Goal: Transaction & Acquisition: Purchase product/service

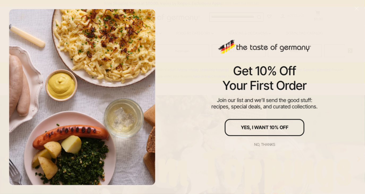
click at [269, 144] on div "No, thanks" at bounding box center [264, 144] width 21 height 4
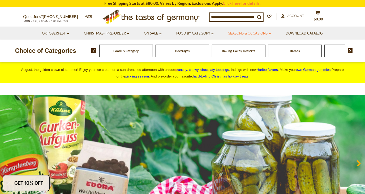
click at [258, 32] on link "Seasons & Occasions dropdown_arrow" at bounding box center [249, 33] width 43 height 6
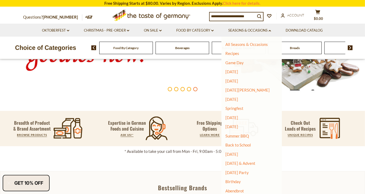
click at [169, 68] on img at bounding box center [182, 31] width 365 height 128
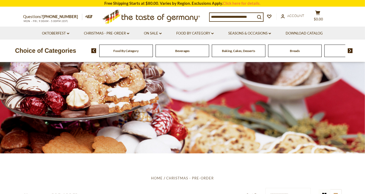
click at [250, 15] on input at bounding box center [232, 16] width 46 height 7
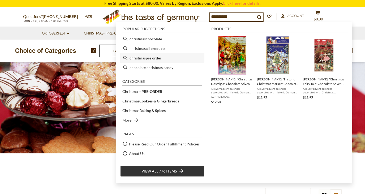
click at [151, 58] on b "pre order" at bounding box center [154, 58] width 16 height 6
type input "**********"
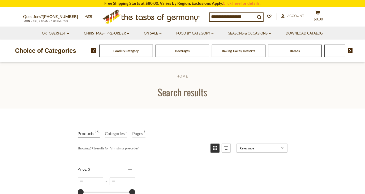
click at [253, 17] on input "**********" at bounding box center [232, 16] width 46 height 7
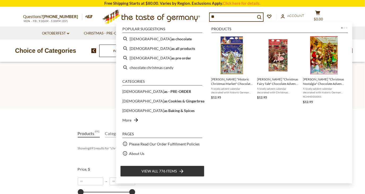
type input "*"
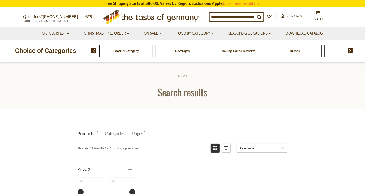
click at [250, 17] on input at bounding box center [232, 16] width 46 height 7
click at [261, 16] on icon "search_icon" at bounding box center [259, 17] width 5 height 5
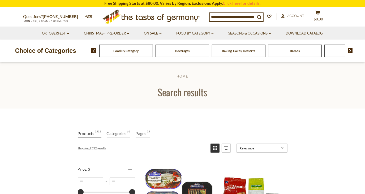
click at [239, 16] on input at bounding box center [232, 16] width 46 height 7
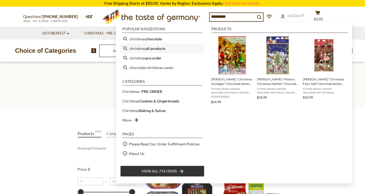
click at [159, 47] on b "all products" at bounding box center [156, 48] width 20 height 6
type input "**********"
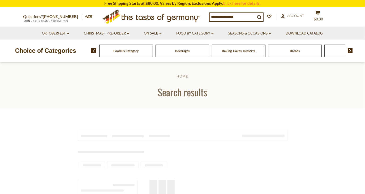
type input "**********"
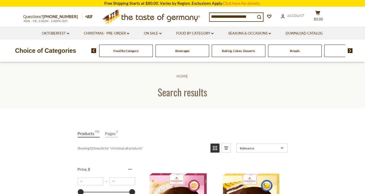
click at [253, 15] on input "**********" at bounding box center [232, 16] width 46 height 7
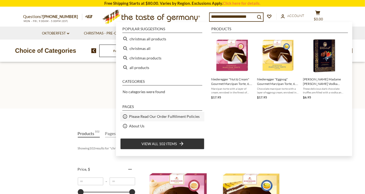
click at [148, 116] on span "Please Read Our Order Fulfillment Policies" at bounding box center [164, 116] width 71 height 6
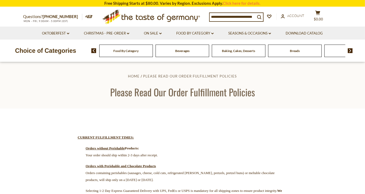
scroll to position [32, 0]
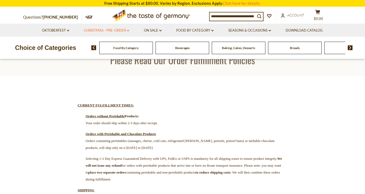
click at [111, 29] on link "Christmas - PRE-ORDER dropdown_arrow" at bounding box center [106, 31] width 45 height 6
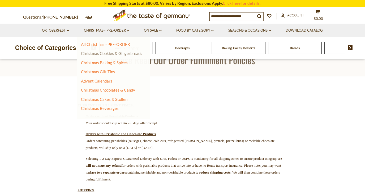
click at [123, 54] on link "Christmas Cookies & Gingerbreads" at bounding box center [111, 53] width 61 height 5
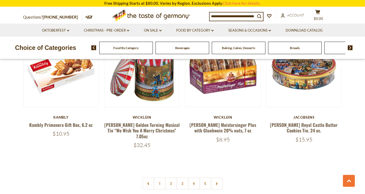
scroll to position [1253, 0]
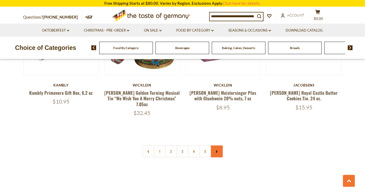
click at [213, 145] on link at bounding box center [217, 151] width 12 height 12
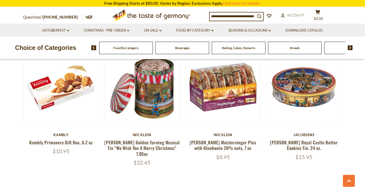
scroll to position [1221, 0]
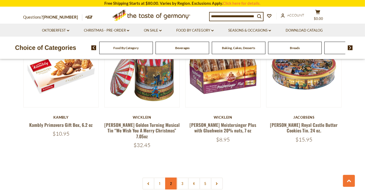
click at [172, 177] on link "2" at bounding box center [171, 183] width 12 height 12
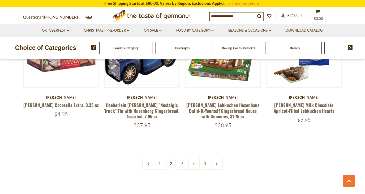
scroll to position [1248, 0]
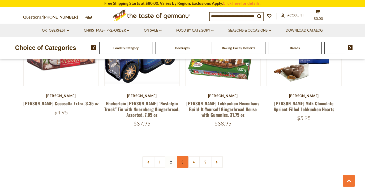
click at [182, 156] on link "3" at bounding box center [182, 162] width 12 height 12
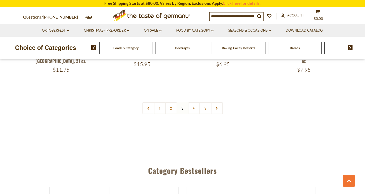
scroll to position [1312, 0]
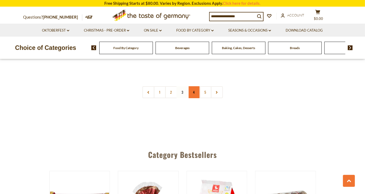
click at [194, 86] on link "4" at bounding box center [194, 92] width 12 height 12
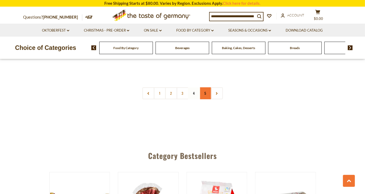
click at [204, 87] on link "5" at bounding box center [205, 93] width 12 height 12
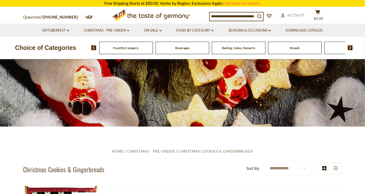
scroll to position [0, 0]
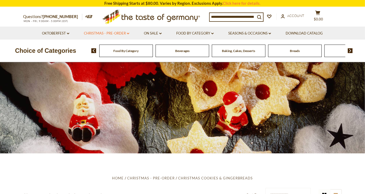
click at [126, 32] on link "Christmas - PRE-ORDER dropdown_arrow" at bounding box center [106, 33] width 45 height 6
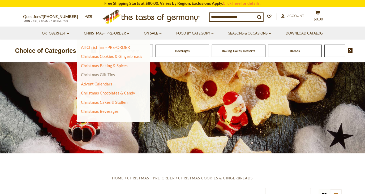
click at [110, 75] on link "Christmas Gift Tins" at bounding box center [98, 74] width 34 height 5
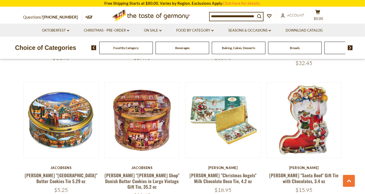
scroll to position [610, 0]
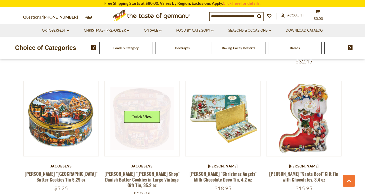
click at [156, 104] on link at bounding box center [141, 118] width 63 height 63
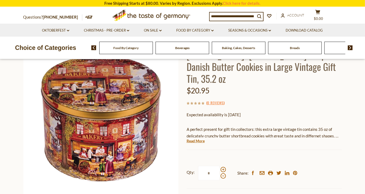
scroll to position [32, 0]
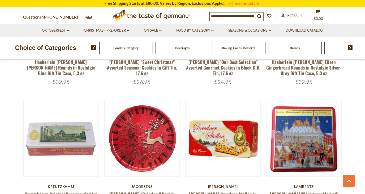
scroll to position [1158, 0]
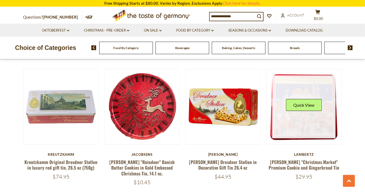
click at [312, 95] on link at bounding box center [303, 106] width 63 height 63
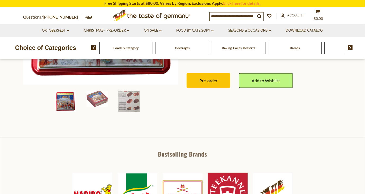
scroll to position [161, 0]
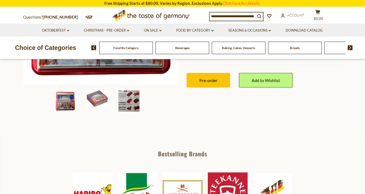
click at [132, 104] on img at bounding box center [128, 100] width 21 height 21
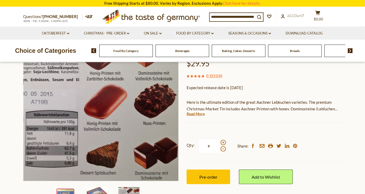
scroll to position [0, 0]
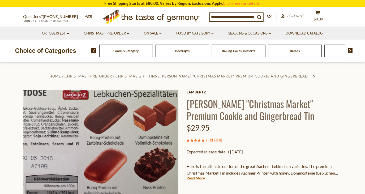
drag, startPoint x: 330, startPoint y: 91, endPoint x: 329, endPoint y: 82, distance: 9.9
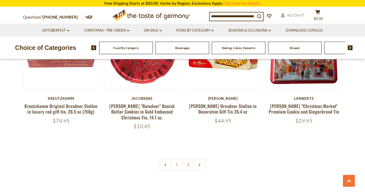
scroll to position [1222, 0]
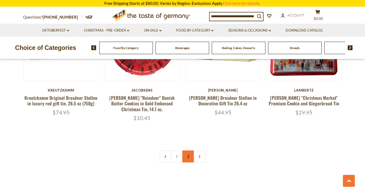
click at [190, 150] on link "2" at bounding box center [188, 156] width 12 height 12
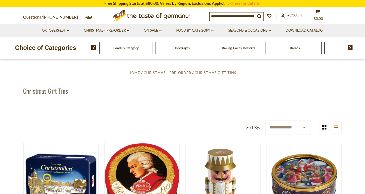
scroll to position [0, 0]
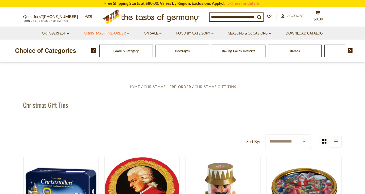
click at [127, 31] on link "Christmas - PRE-ORDER dropdown_arrow" at bounding box center [106, 33] width 45 height 6
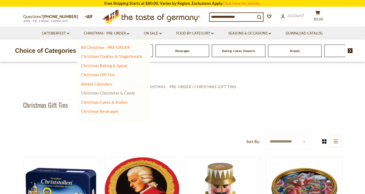
click at [128, 93] on link "Christmas Chocolates & Candy" at bounding box center [108, 92] width 54 height 5
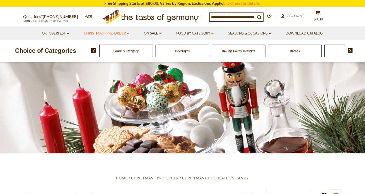
click at [126, 33] on link "Christmas - PRE-ORDER dropdown_arrow" at bounding box center [106, 33] width 45 height 6
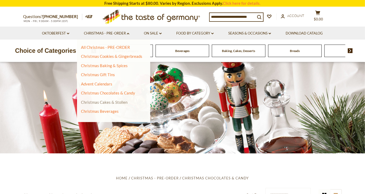
click at [121, 102] on link "Christmas Cakes & Stollen" at bounding box center [104, 102] width 46 height 5
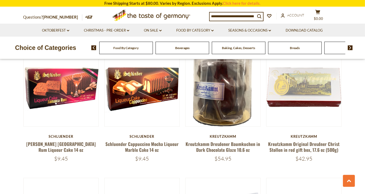
scroll to position [900, 0]
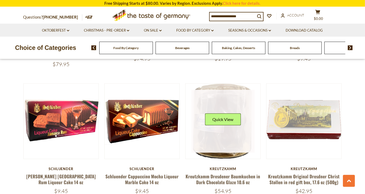
click at [227, 125] on div "Quick View" at bounding box center [223, 121] width 36 height 16
click at [231, 117] on button "Quick View" at bounding box center [223, 119] width 36 height 12
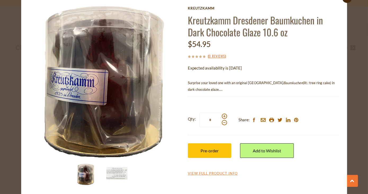
scroll to position [23, 0]
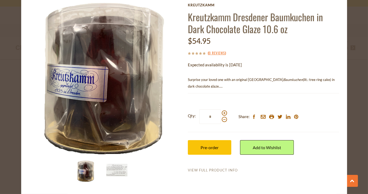
click at [233, 169] on link "View Full Product Info" at bounding box center [213, 170] width 50 height 5
